Goal: Information Seeking & Learning: Learn about a topic

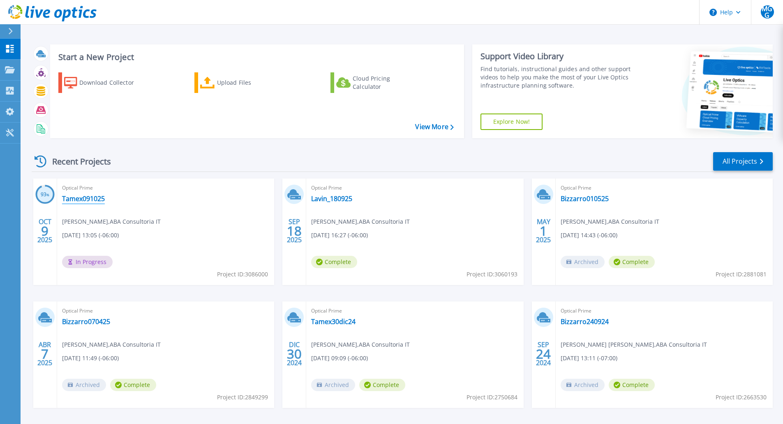
click at [93, 200] on link "Tamex091025" at bounding box center [83, 198] width 43 height 8
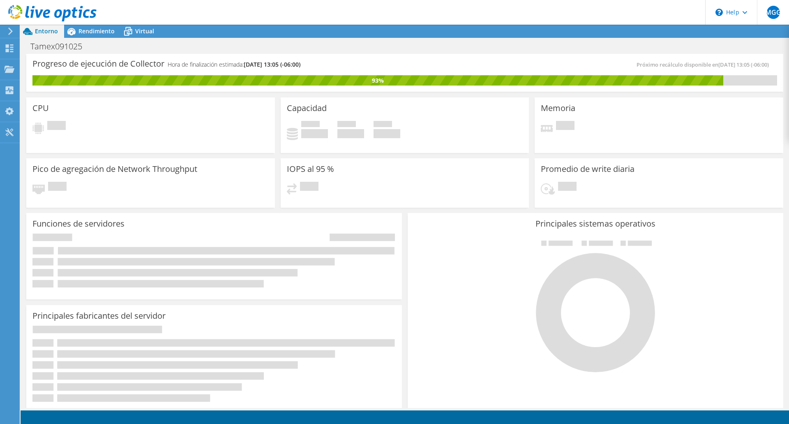
click at [11, 29] on icon at bounding box center [10, 31] width 6 height 7
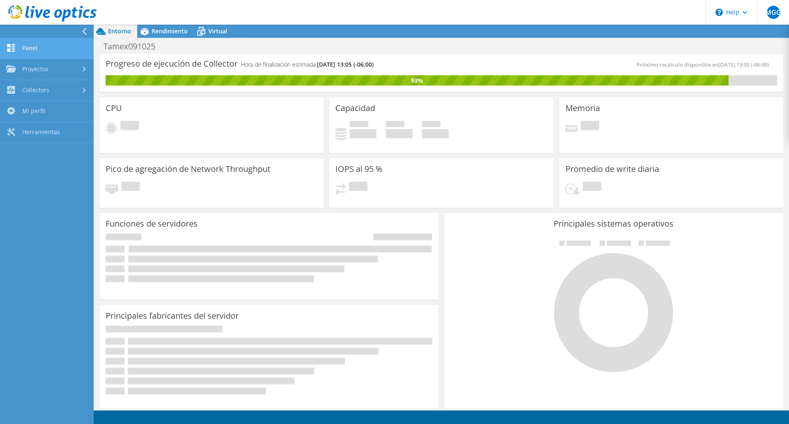
click at [47, 48] on link "Panel" at bounding box center [47, 48] width 94 height 21
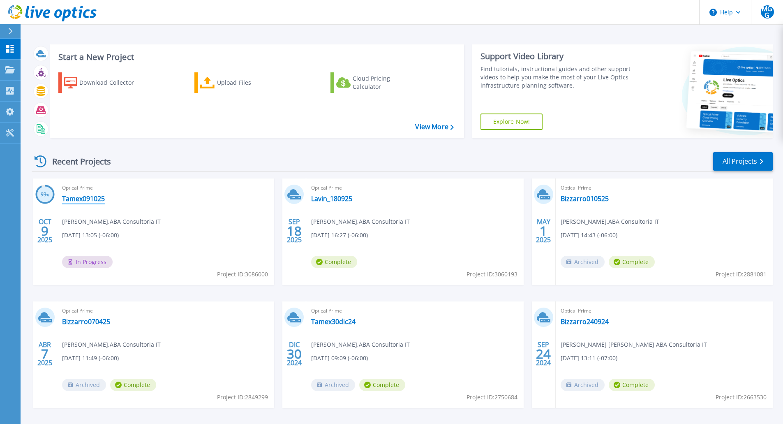
click at [87, 198] on link "Tamex091025" at bounding box center [83, 198] width 43 height 8
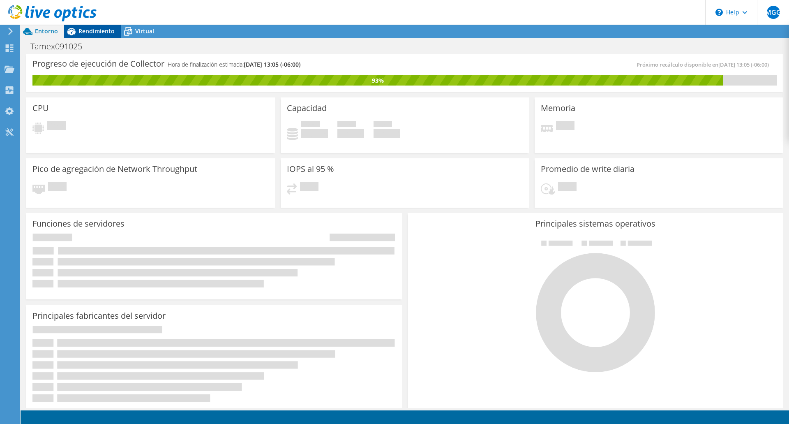
click at [90, 31] on span "Rendimiento" at bounding box center [96, 31] width 36 height 8
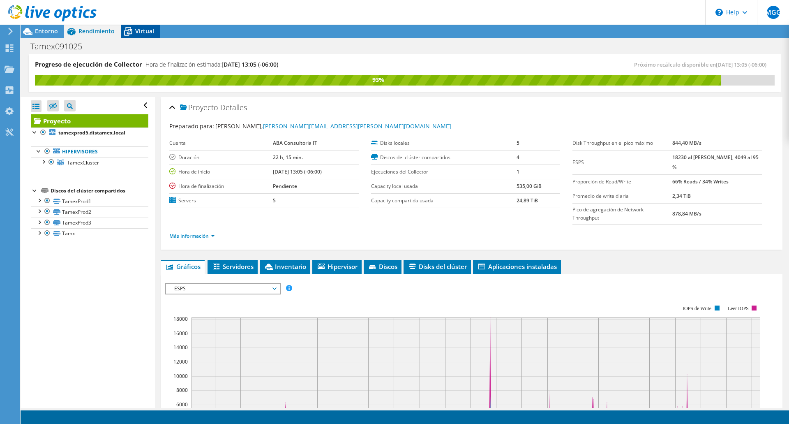
click at [136, 30] on span "Virtual" at bounding box center [144, 31] width 19 height 8
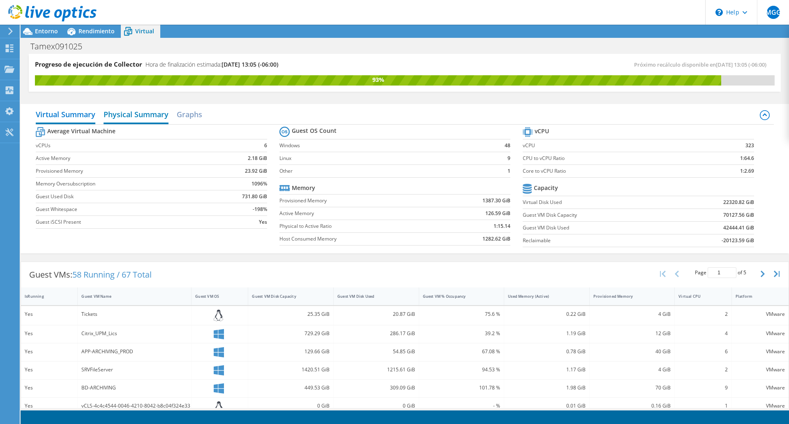
click at [136, 115] on h2 "Physical Summary" at bounding box center [136, 115] width 65 height 18
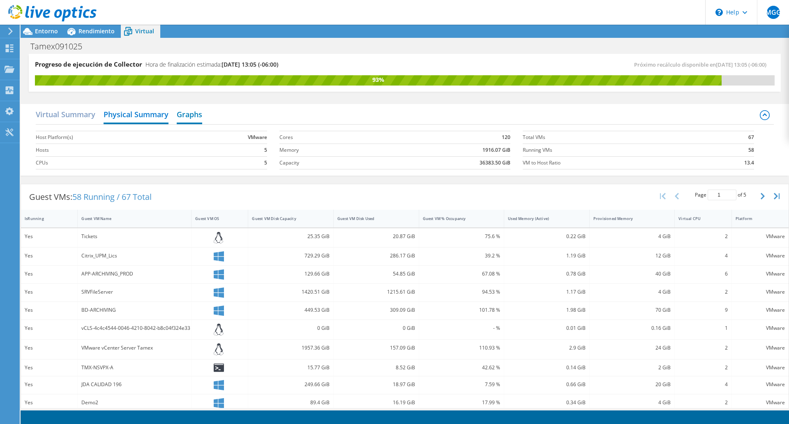
click at [187, 114] on h2 "Graphs" at bounding box center [189, 115] width 25 height 18
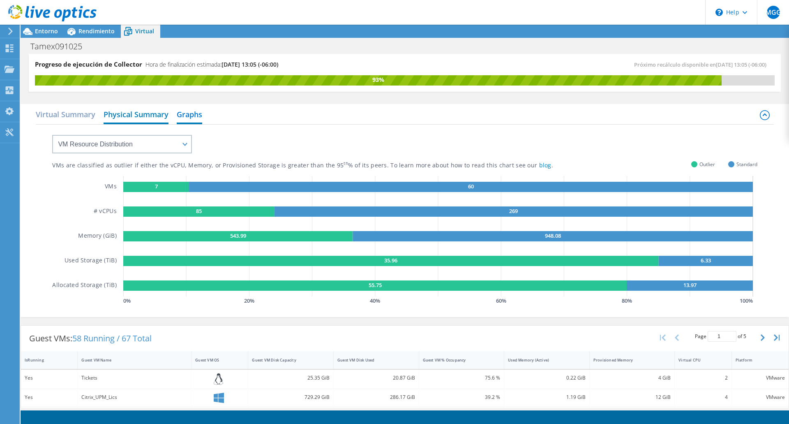
click at [145, 113] on h2 "Physical Summary" at bounding box center [136, 115] width 65 height 18
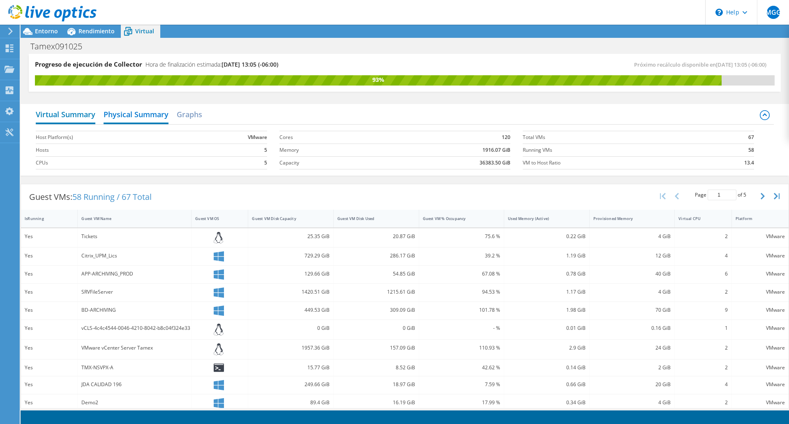
click at [75, 112] on h2 "Virtual Summary" at bounding box center [66, 115] width 60 height 18
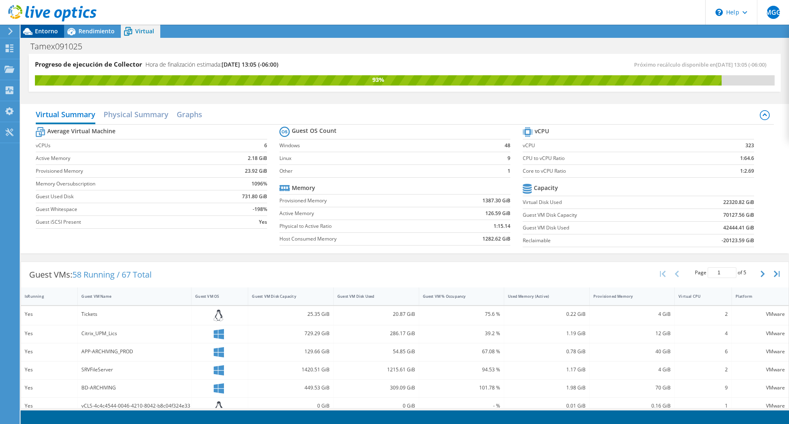
click at [51, 32] on span "Entorno" at bounding box center [46, 31] width 23 height 8
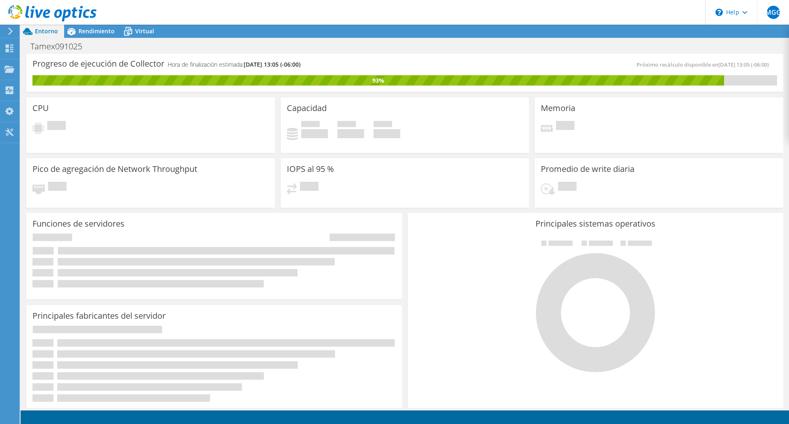
click at [414, 276] on div at bounding box center [595, 305] width 363 height 138
click at [97, 32] on span "Rendimiento" at bounding box center [96, 31] width 36 height 8
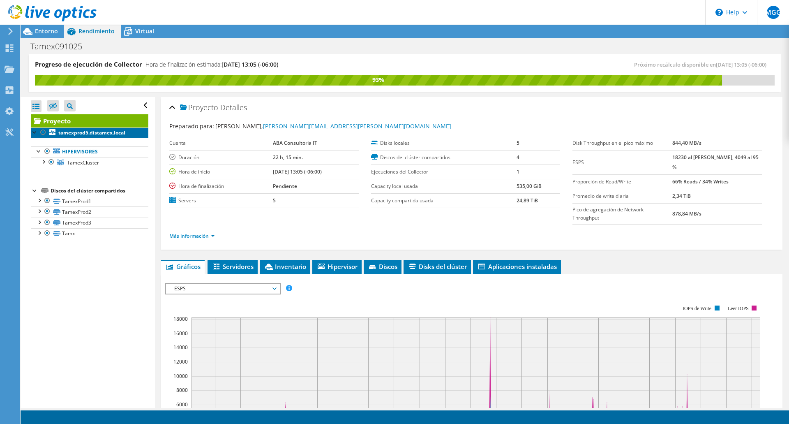
click at [103, 131] on b "tamexprod5.distamex.local" at bounding box center [91, 132] width 67 height 7
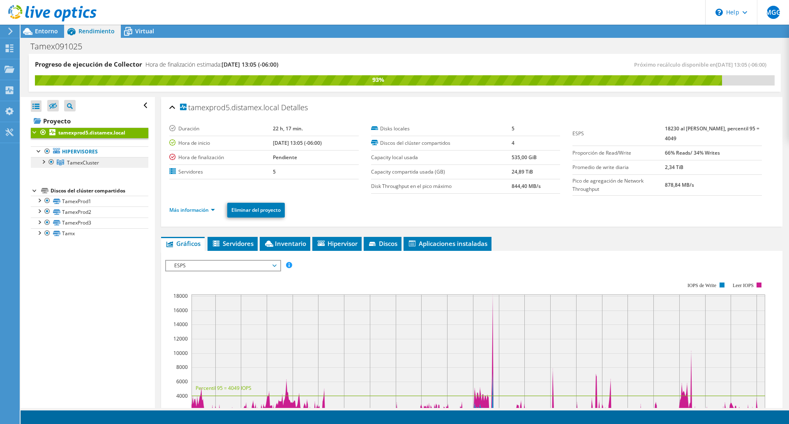
click at [85, 161] on span "TamexCluster" at bounding box center [83, 162] width 32 height 7
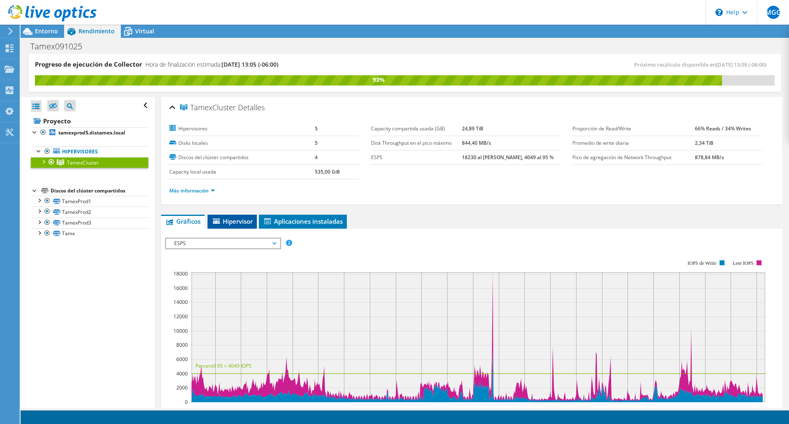
click at [238, 224] on span "Hipervisor" at bounding box center [232, 221] width 41 height 8
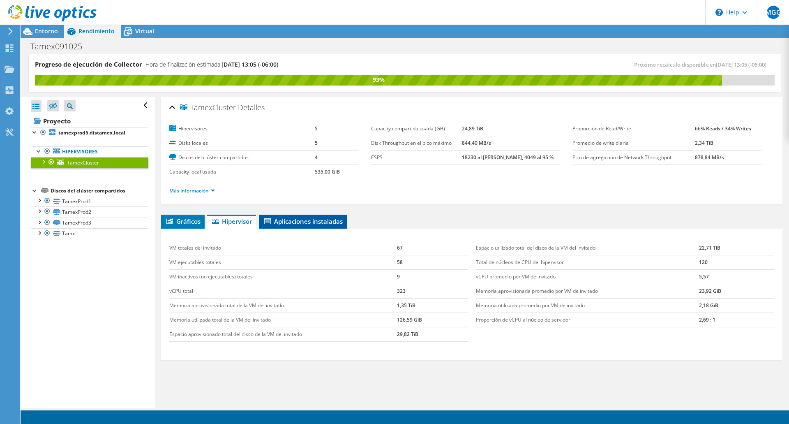
click at [288, 220] on span "Aplicaciones instaladas" at bounding box center [303, 221] width 80 height 8
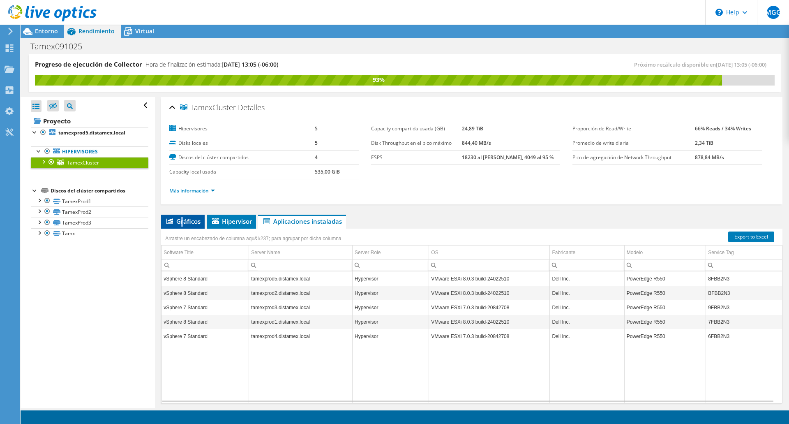
click at [182, 217] on span "Gráficos" at bounding box center [182, 221] width 35 height 8
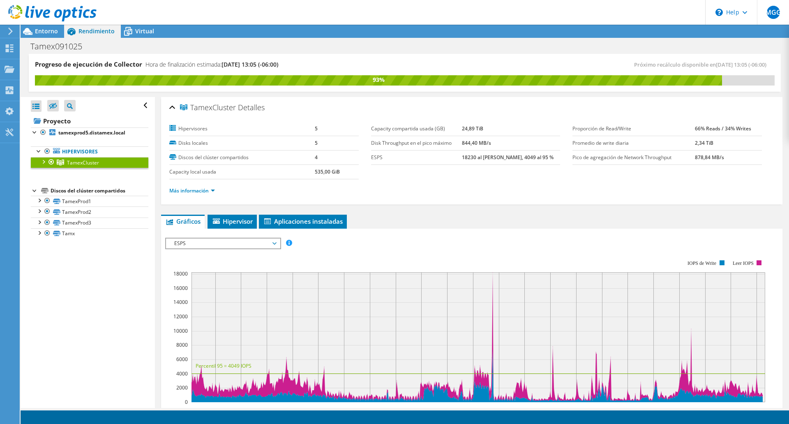
click at [463, 188] on ul "Más información" at bounding box center [471, 189] width 605 height 11
click at [134, 32] on icon at bounding box center [128, 31] width 14 height 14
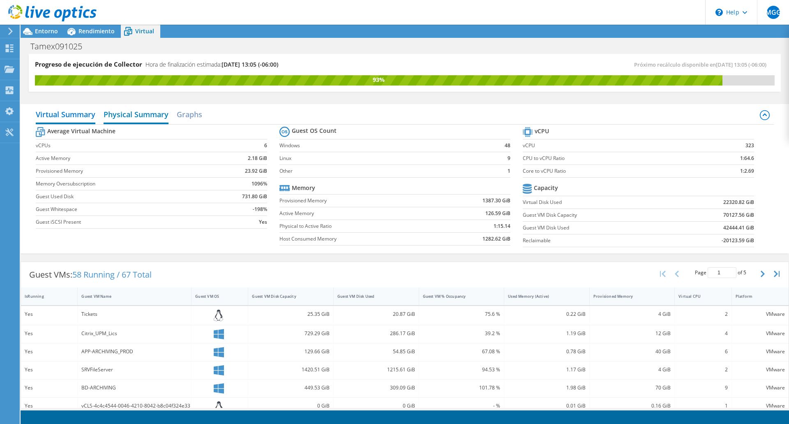
click at [139, 115] on h2 "Physical Summary" at bounding box center [136, 115] width 65 height 18
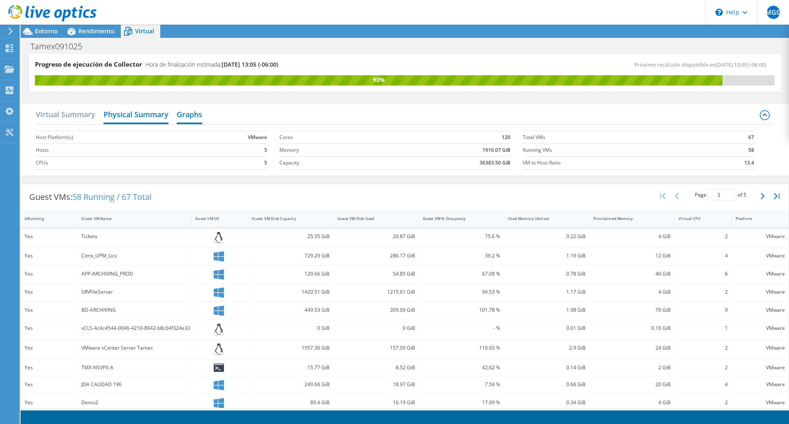
click at [189, 120] on h2 "Graphs" at bounding box center [189, 115] width 25 height 18
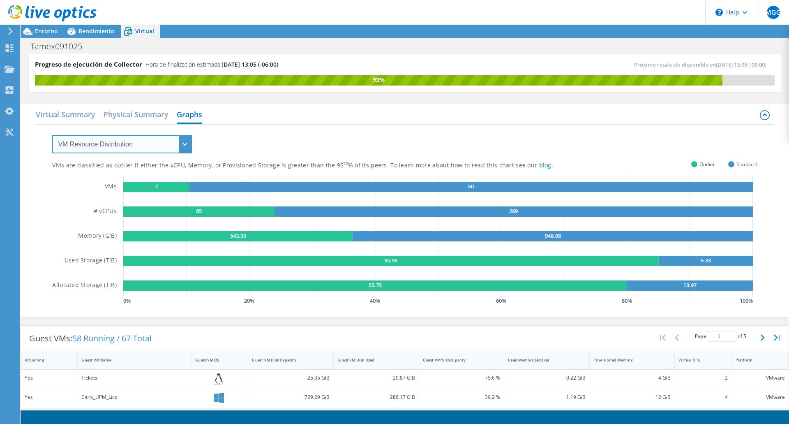
click at [185, 143] on select "VM Resource Distribution Provisioning Contrast Over Provisioning" at bounding box center [122, 144] width 140 height 18
click at [52, 135] on select "VM Resource Distribution Provisioning Contrast Over Provisioning" at bounding box center [122, 144] width 140 height 18
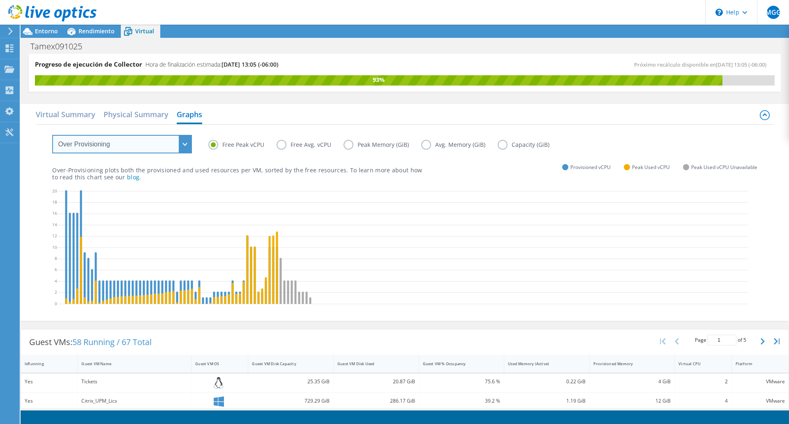
click at [187, 141] on select "VM Resource Distribution Provisioning Contrast Over Provisioning" at bounding box center [122, 144] width 140 height 18
select select "Provisioning Contrast"
click at [52, 135] on select "VM Resource Distribution Provisioning Contrast Over Provisioning" at bounding box center [122, 144] width 140 height 18
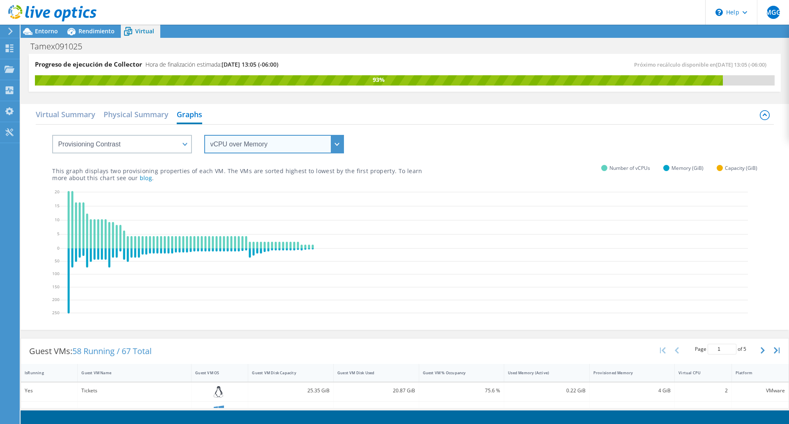
click at [255, 142] on select "vCPU over Memory vCPU over Capacity Memory over vCPU Memory over Capacity Capac…" at bounding box center [274, 144] width 140 height 18
click at [204, 135] on select "vCPU over Memory vCPU over Capacity Memory over vCPU Memory over Capacity Capac…" at bounding box center [274, 144] width 140 height 18
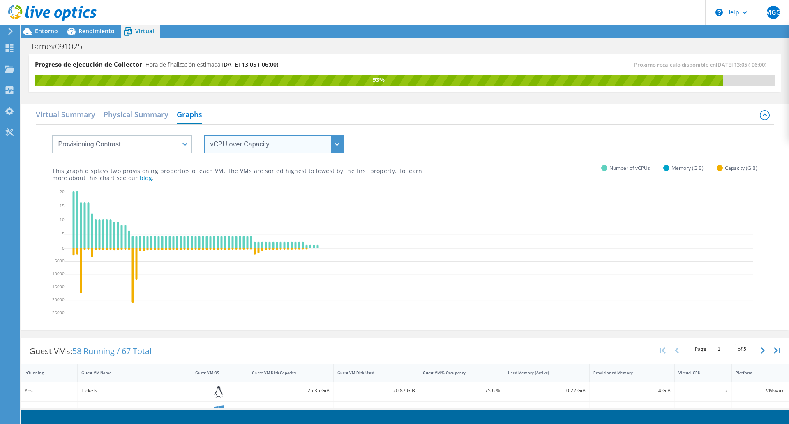
click at [291, 148] on select "vCPU over Memory vCPU over Capacity Memory over vCPU Memory over Capacity Capac…" at bounding box center [274, 144] width 140 height 18
click at [204, 135] on select "vCPU over Memory vCPU over Capacity Memory over vCPU Memory over Capacity Capac…" at bounding box center [274, 144] width 140 height 18
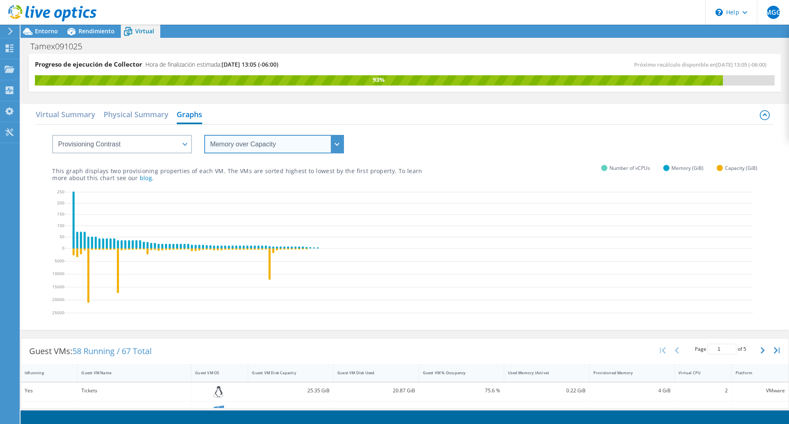
click at [333, 146] on select "vCPU over Memory vCPU over Capacity Memory over vCPU Memory over Capacity Capac…" at bounding box center [274, 144] width 140 height 18
select select "vCPU over Memory"
click at [204, 135] on select "vCPU over Memory vCPU over Capacity Memory over vCPU Memory over Capacity Capac…" at bounding box center [274, 144] width 140 height 18
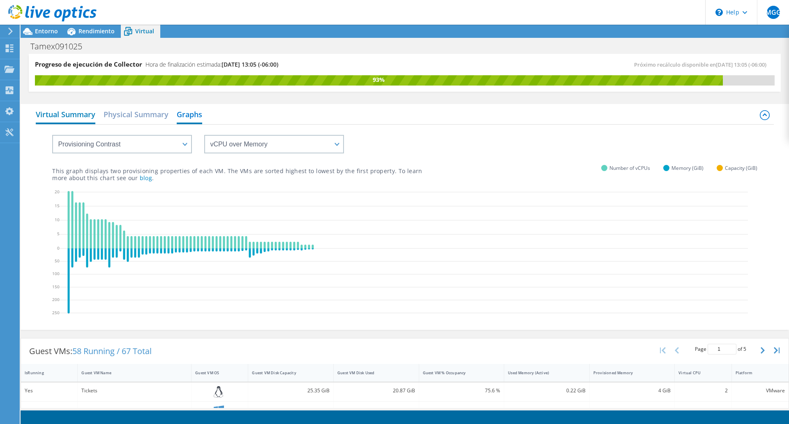
click at [58, 118] on h2 "Virtual Summary" at bounding box center [66, 115] width 60 height 18
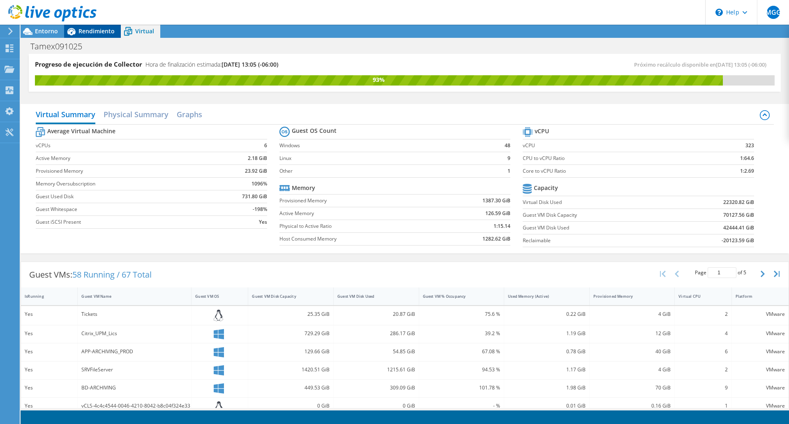
click at [81, 32] on span "Rendimiento" at bounding box center [96, 31] width 36 height 8
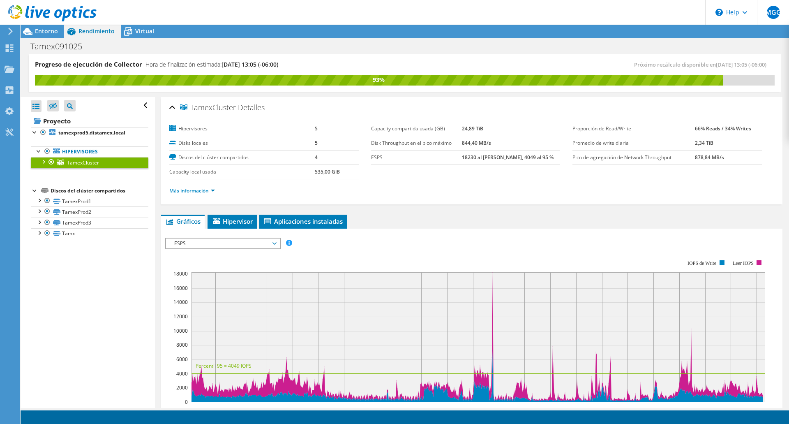
click at [276, 244] on icon at bounding box center [274, 243] width 4 height 2
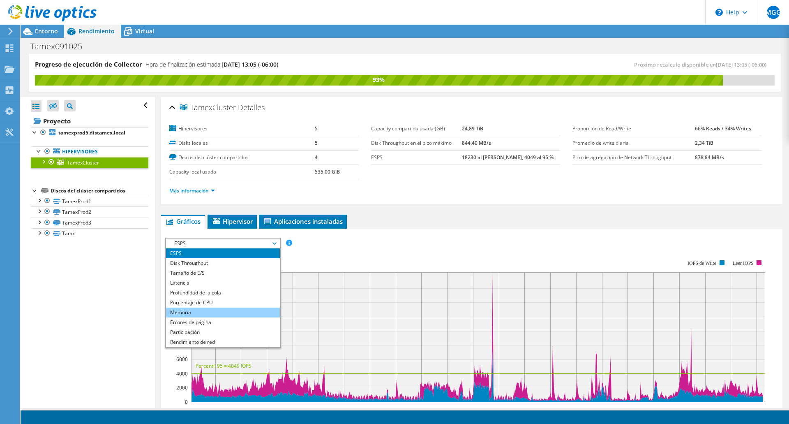
click at [244, 316] on li "Memoria" at bounding box center [223, 312] width 114 height 10
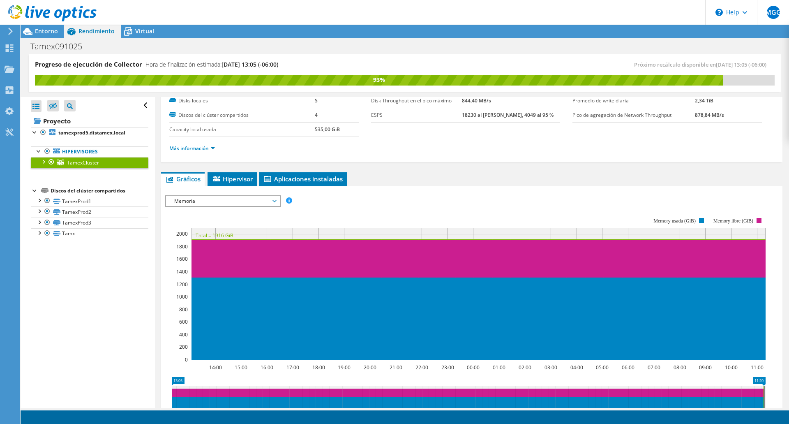
scroll to position [41, 0]
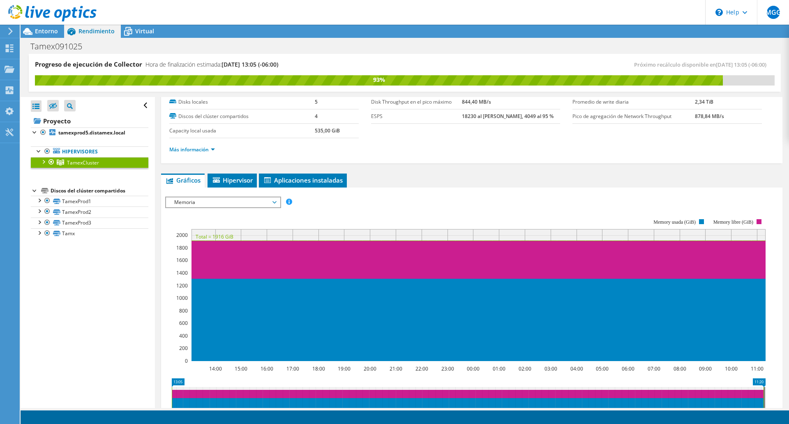
click at [253, 203] on span "Memoria" at bounding box center [223, 202] width 106 height 10
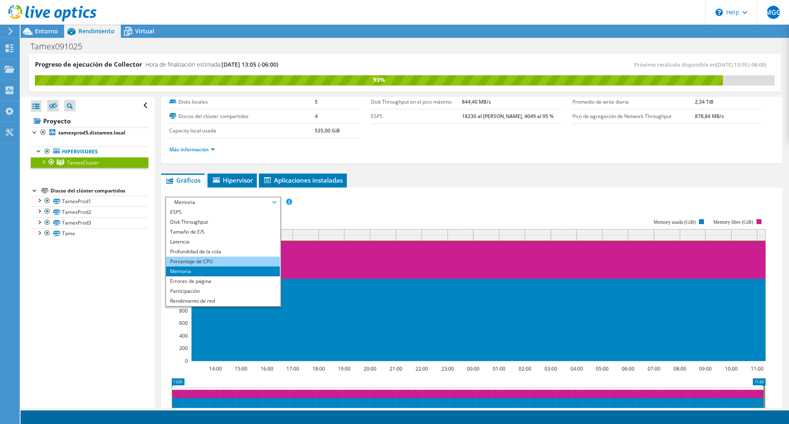
click at [225, 261] on li "Porcentaje de CPU" at bounding box center [223, 261] width 114 height 10
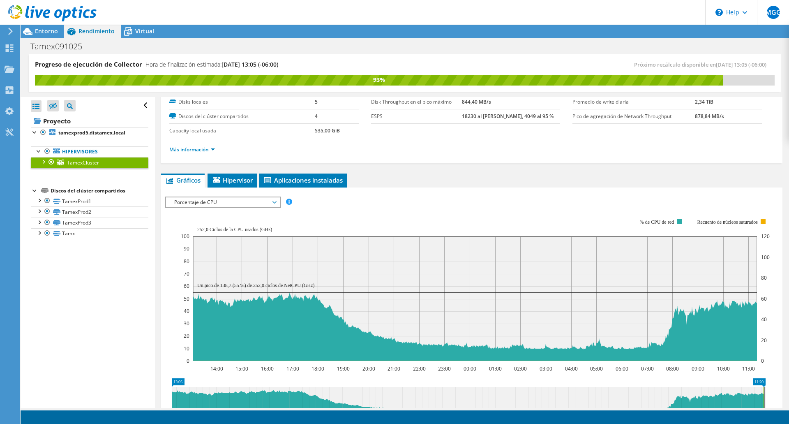
click at [276, 201] on span "Porcentaje de CPU" at bounding box center [223, 202] width 106 height 10
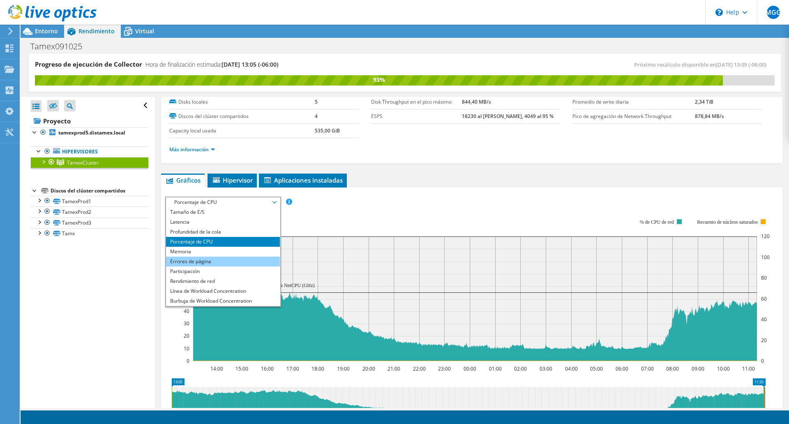
scroll to position [30, 0]
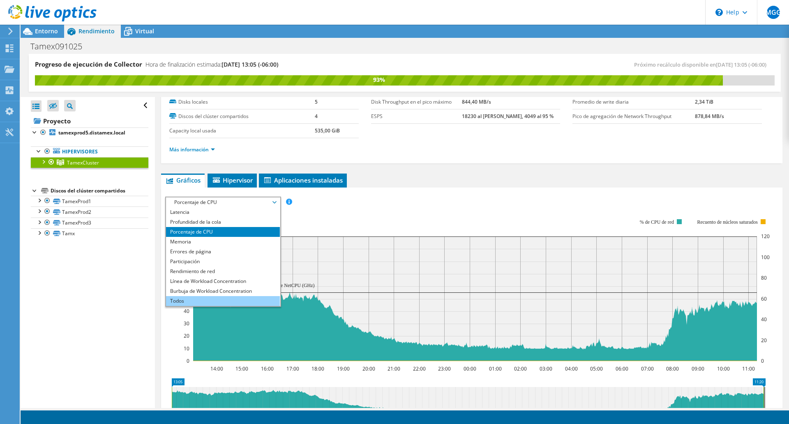
click at [208, 300] on li "Todos" at bounding box center [223, 301] width 114 height 10
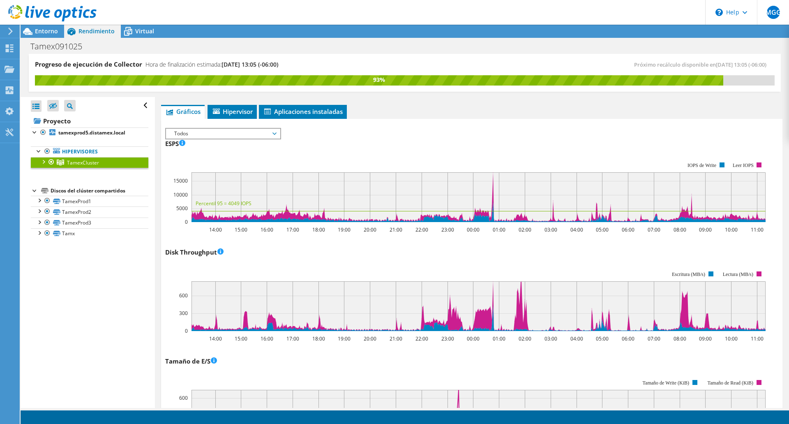
scroll to position [0, 0]
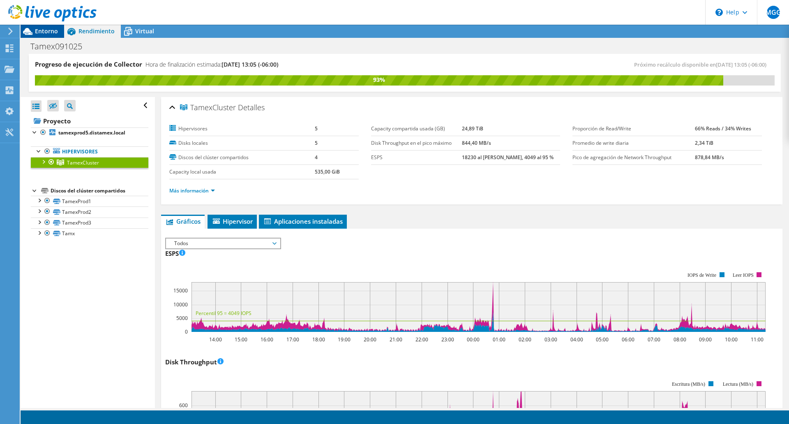
click at [45, 33] on span "Entorno" at bounding box center [46, 31] width 23 height 8
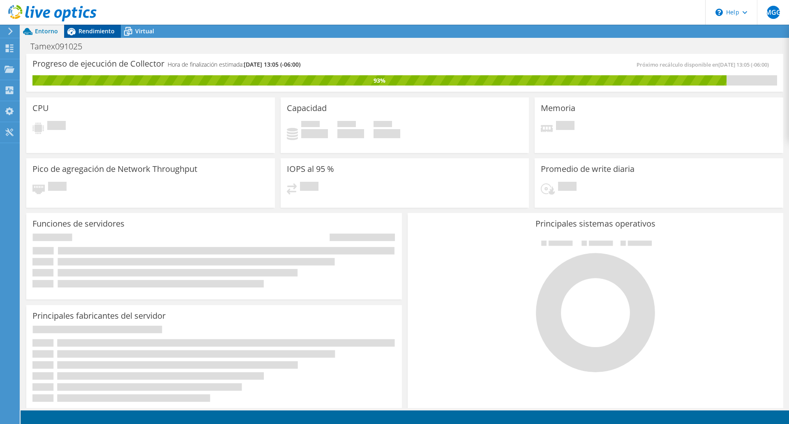
click at [101, 31] on span "Rendimiento" at bounding box center [96, 31] width 36 height 8
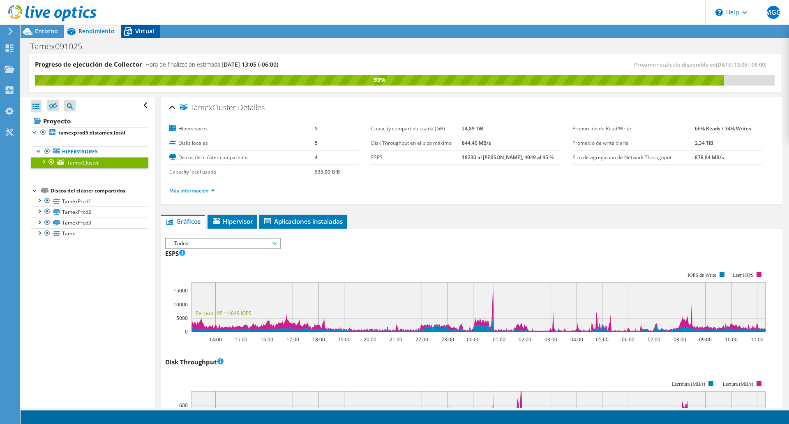
click at [144, 31] on span "Virtual" at bounding box center [144, 31] width 19 height 8
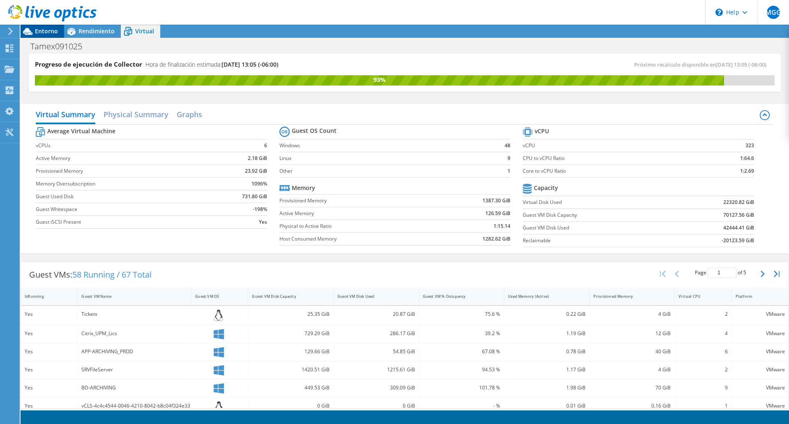
click at [44, 35] on span "Entorno" at bounding box center [46, 31] width 23 height 8
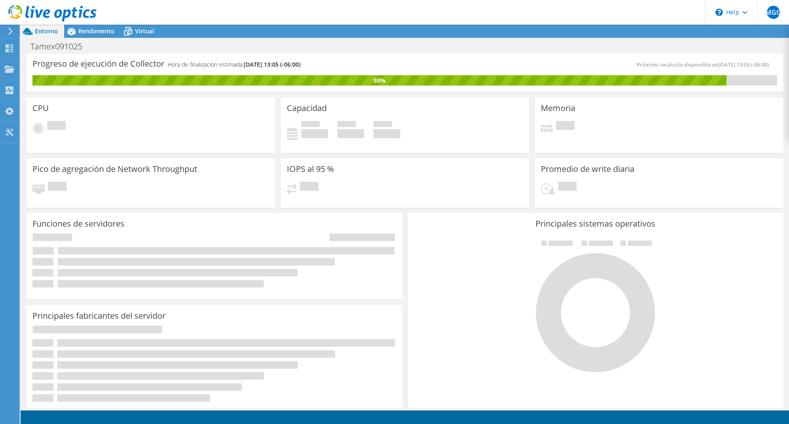
click at [10, 30] on icon at bounding box center [10, 31] width 6 height 7
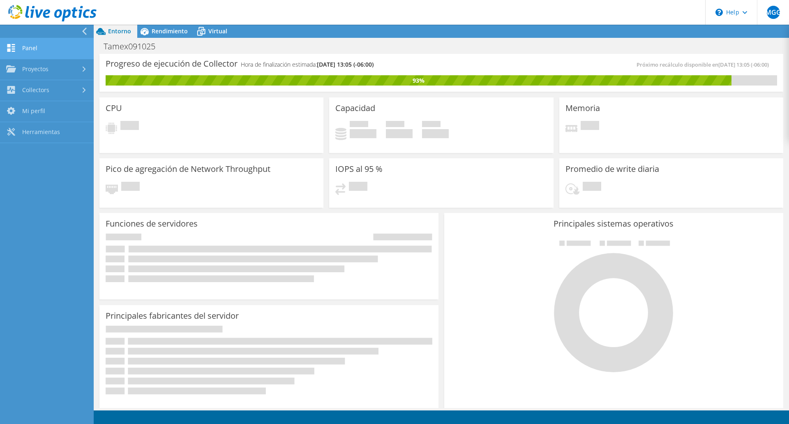
click at [33, 42] on link "Panel" at bounding box center [47, 48] width 94 height 21
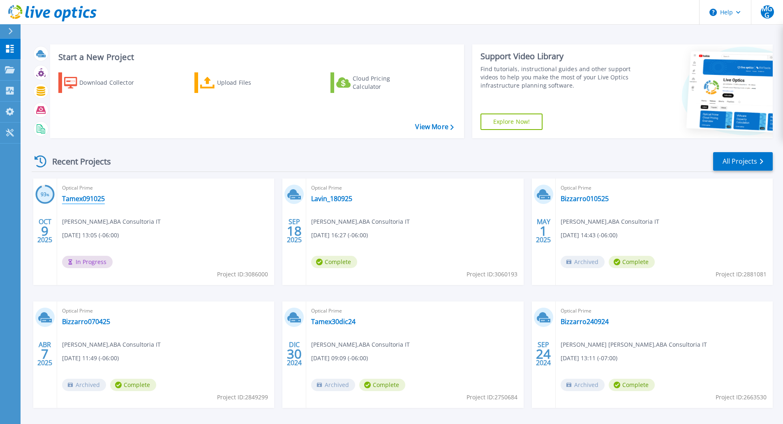
click at [96, 199] on link "Tamex091025" at bounding box center [83, 198] width 43 height 8
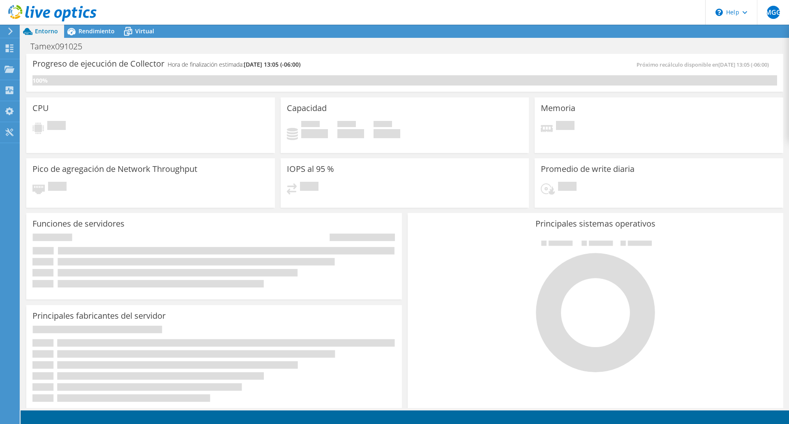
drag, startPoint x: 0, startPoint y: 0, endPoint x: 403, endPoint y: 268, distance: 483.4
click at [405, 268] on div "Principales sistemas operativos Windows Linux VMware" at bounding box center [595, 311] width 381 height 203
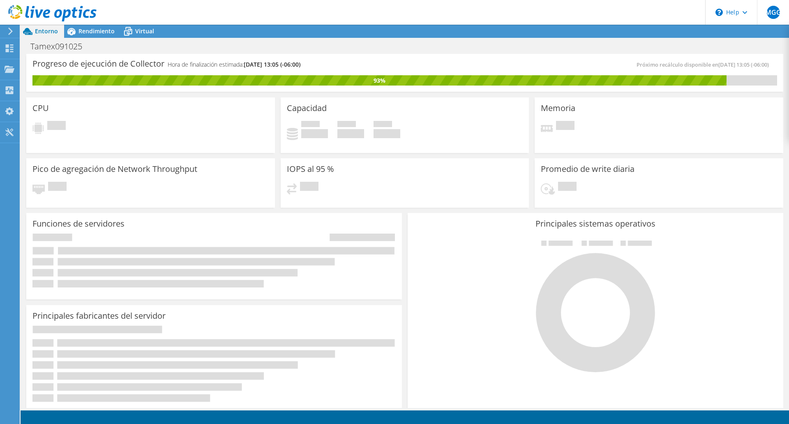
scroll to position [219, 0]
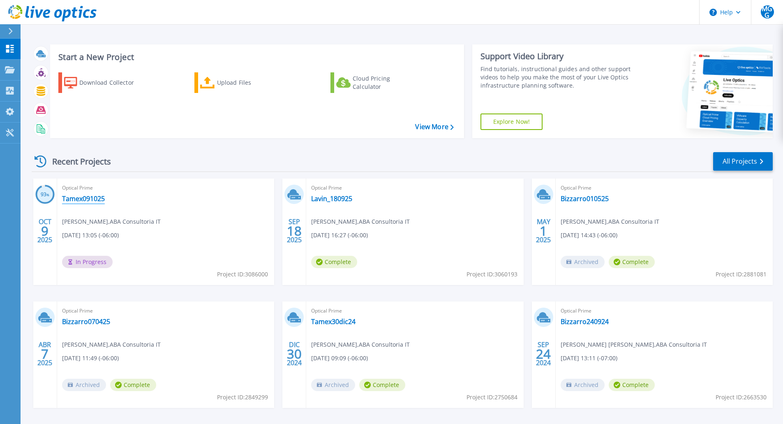
click at [73, 199] on link "Tamex091025" at bounding box center [83, 198] width 43 height 8
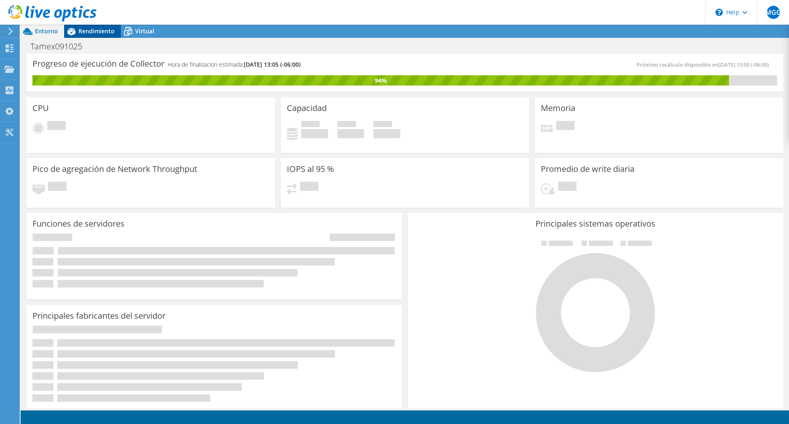
click at [92, 32] on span "Rendimiento" at bounding box center [96, 31] width 36 height 8
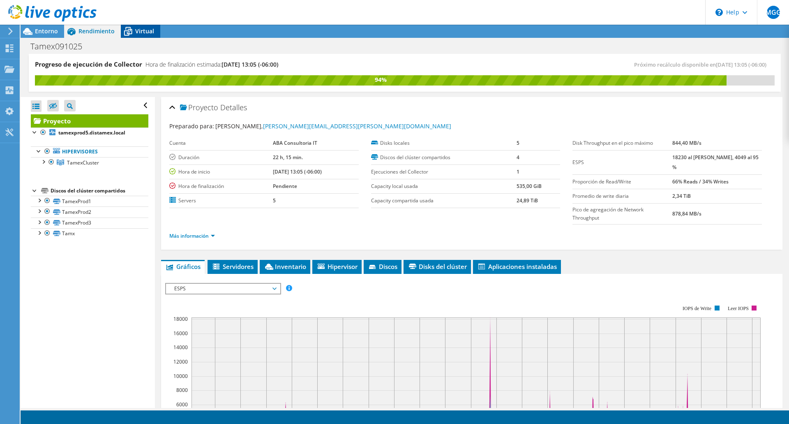
click at [126, 34] on icon at bounding box center [128, 32] width 8 height 7
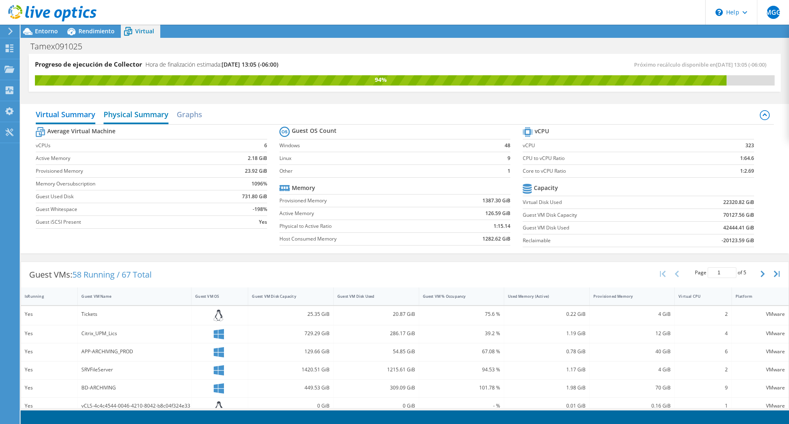
click at [127, 115] on h2 "Physical Summary" at bounding box center [136, 115] width 65 height 18
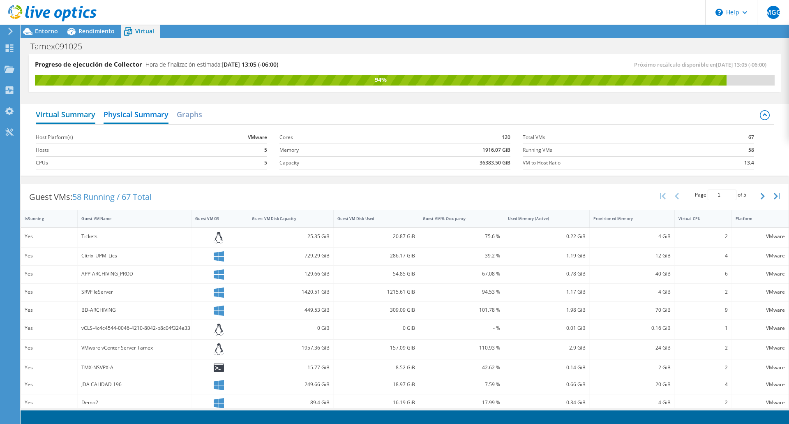
click at [76, 115] on h2 "Virtual Summary" at bounding box center [66, 115] width 60 height 18
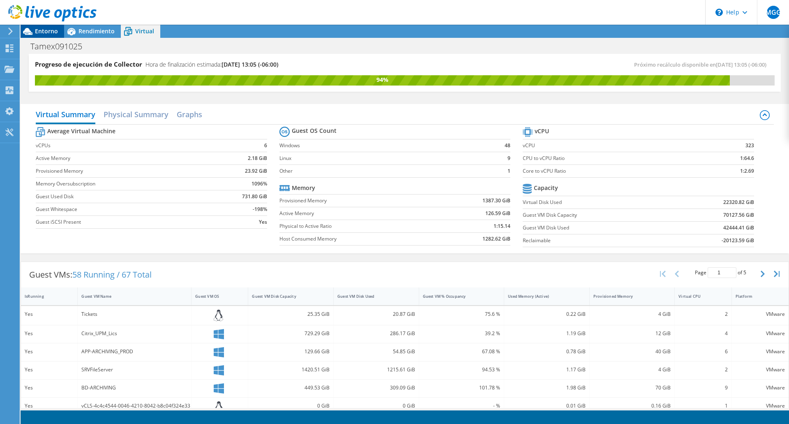
click at [48, 30] on span "Entorno" at bounding box center [46, 31] width 23 height 8
